Goal: Find specific page/section: Find specific page/section

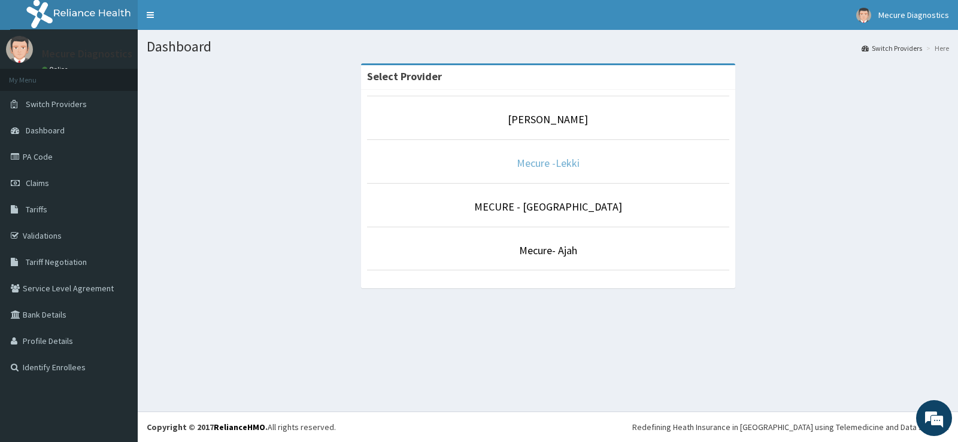
click at [555, 160] on link "Mecure -Lekki" at bounding box center [547, 163] width 63 height 14
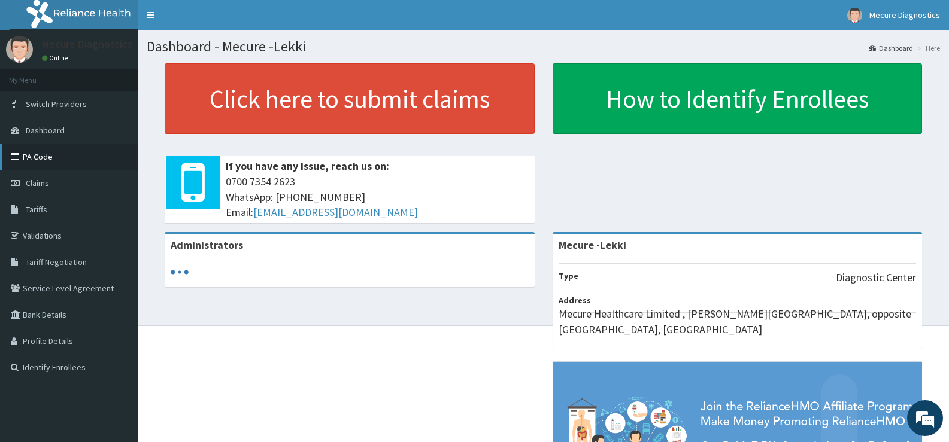
click at [50, 159] on link "PA Code" at bounding box center [69, 157] width 138 height 26
